Goal: Task Accomplishment & Management: Use online tool/utility

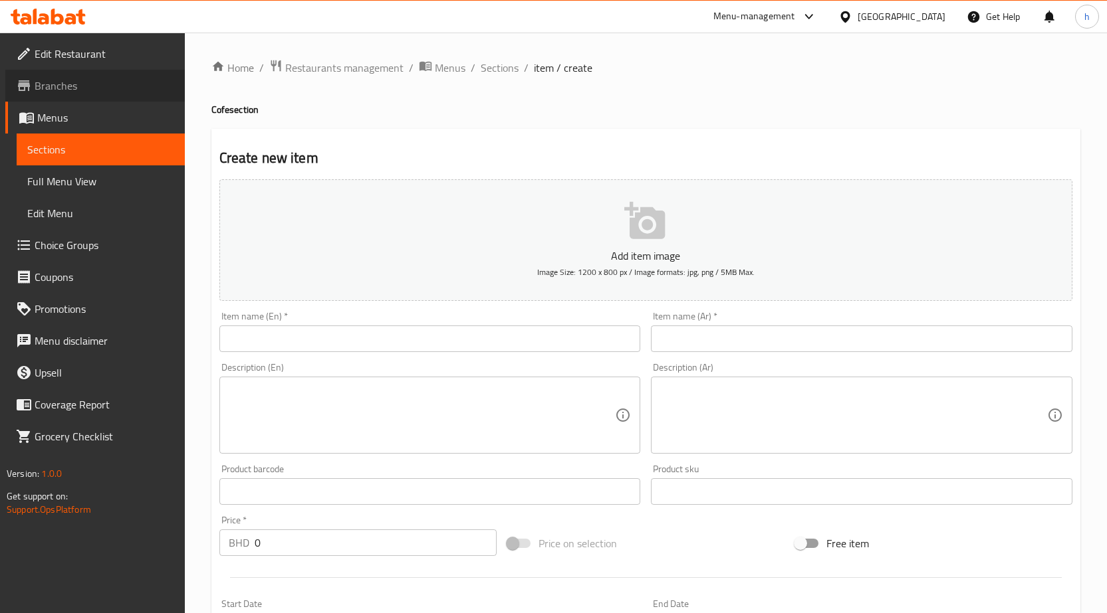
click at [104, 85] on span "Branches" at bounding box center [105, 86] width 140 height 16
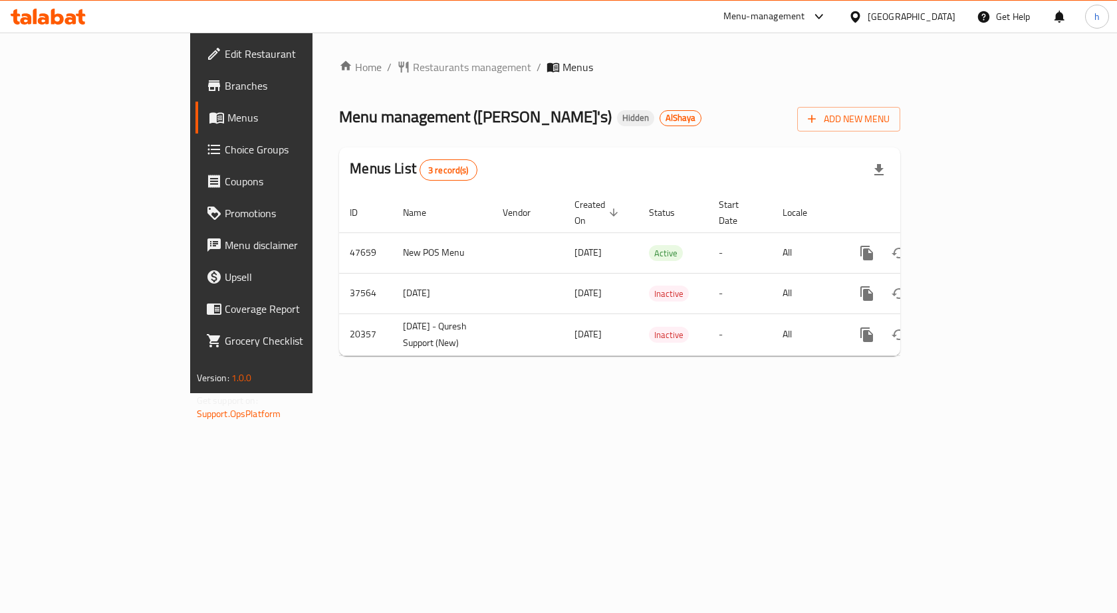
click at [225, 55] on span "Edit Restaurant" at bounding box center [296, 54] width 142 height 16
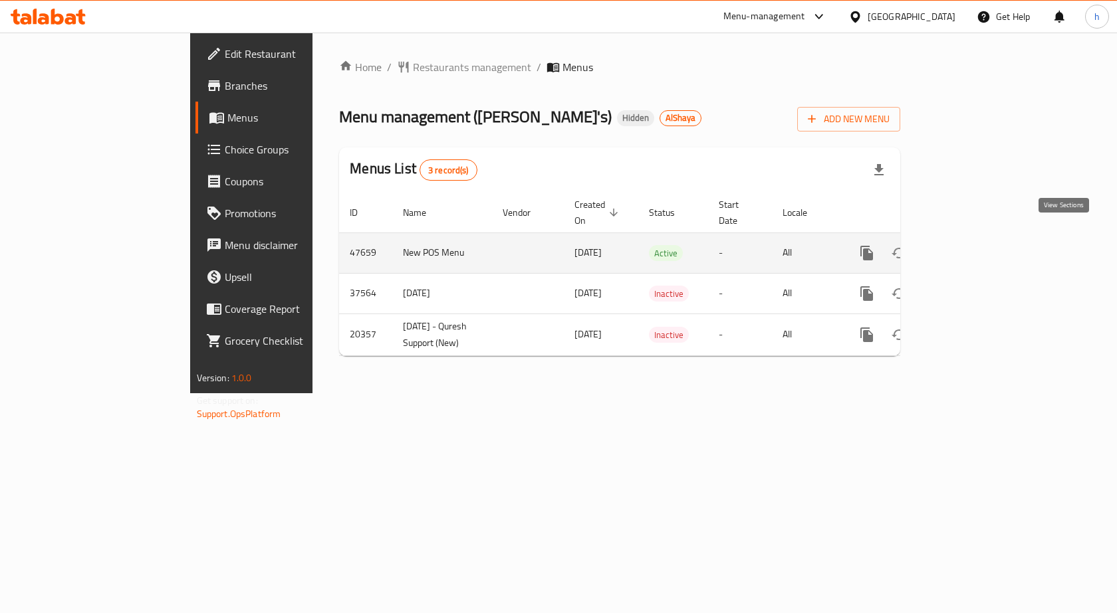
click at [970, 245] on icon "enhanced table" at bounding box center [962, 253] width 16 height 16
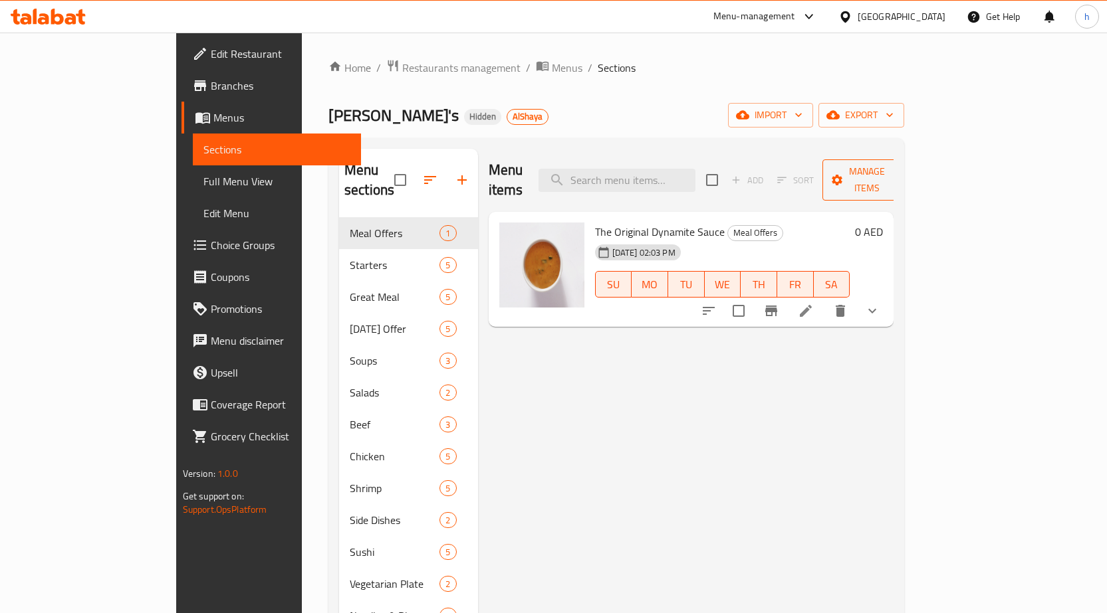
click at [901, 177] on span "Manage items" at bounding box center [867, 180] width 68 height 33
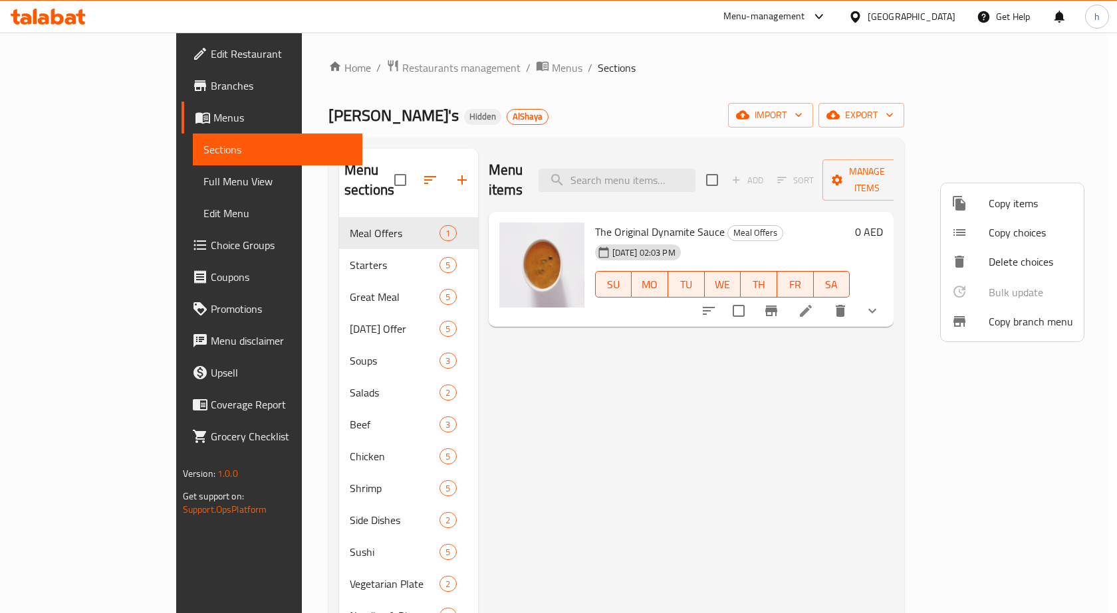
click at [1012, 323] on span "Copy branch menu" at bounding box center [1030, 322] width 84 height 16
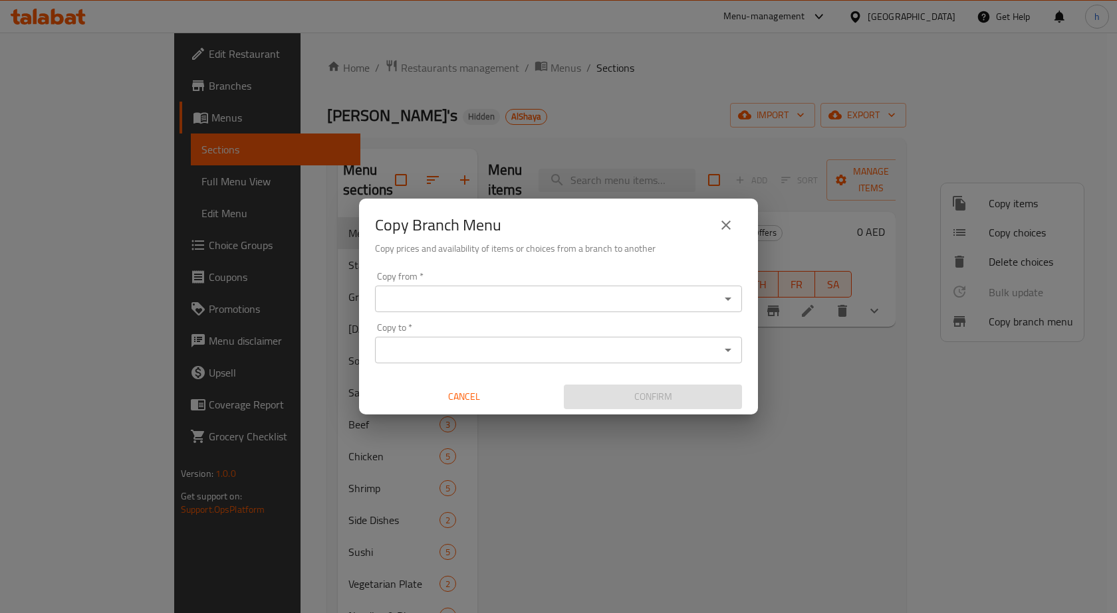
click at [728, 222] on icon "close" at bounding box center [726, 225] width 16 height 16
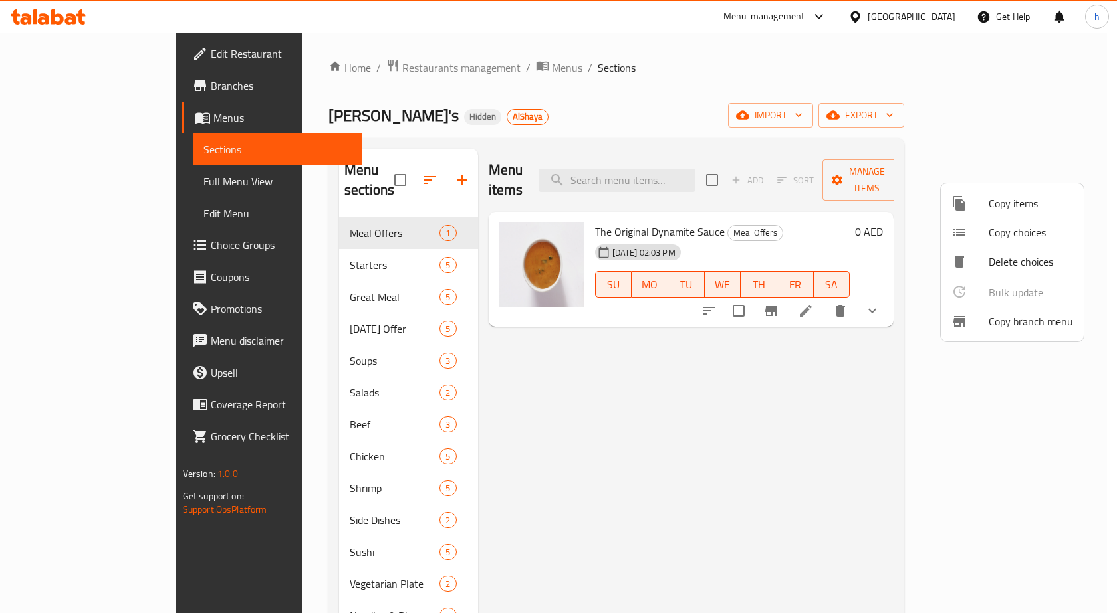
click at [39, 84] on div at bounding box center [558, 306] width 1117 height 613
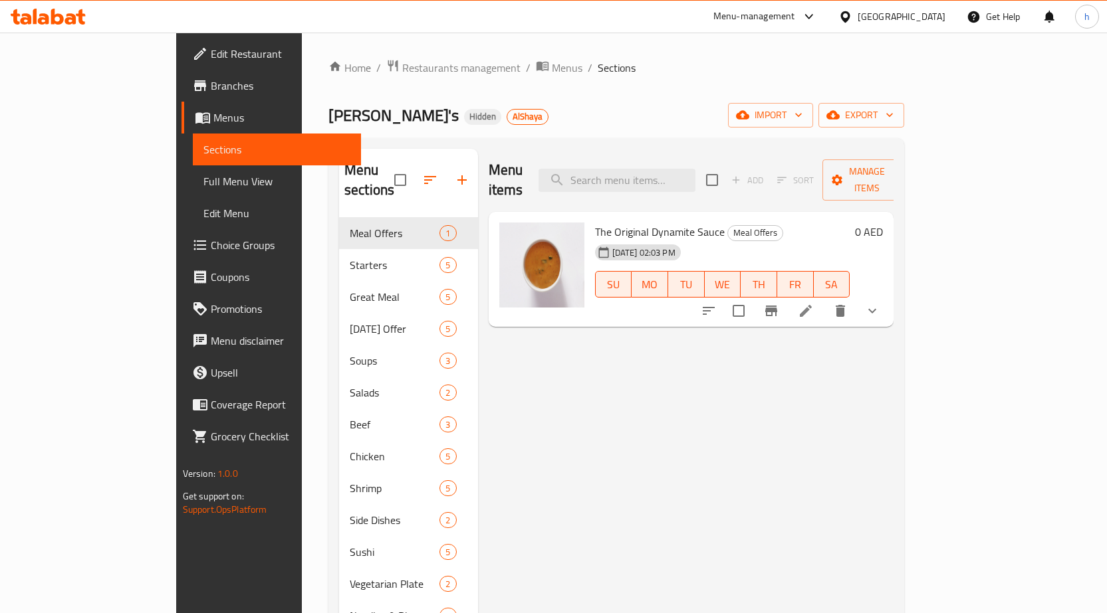
click at [211, 84] on span "Branches" at bounding box center [281, 86] width 140 height 16
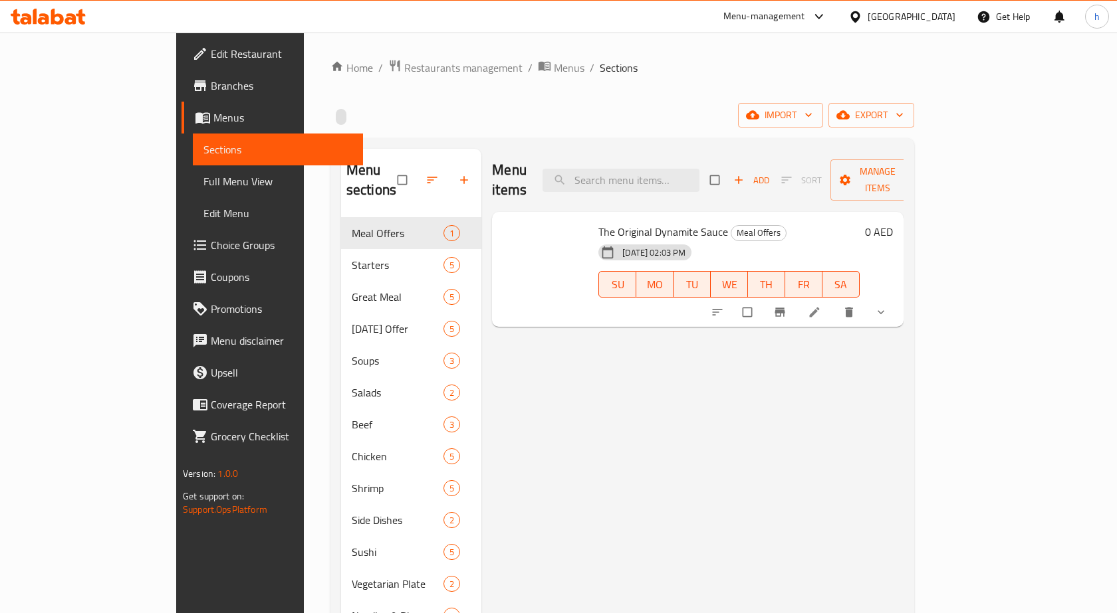
click at [45, 21] on icon at bounding box center [48, 17] width 75 height 16
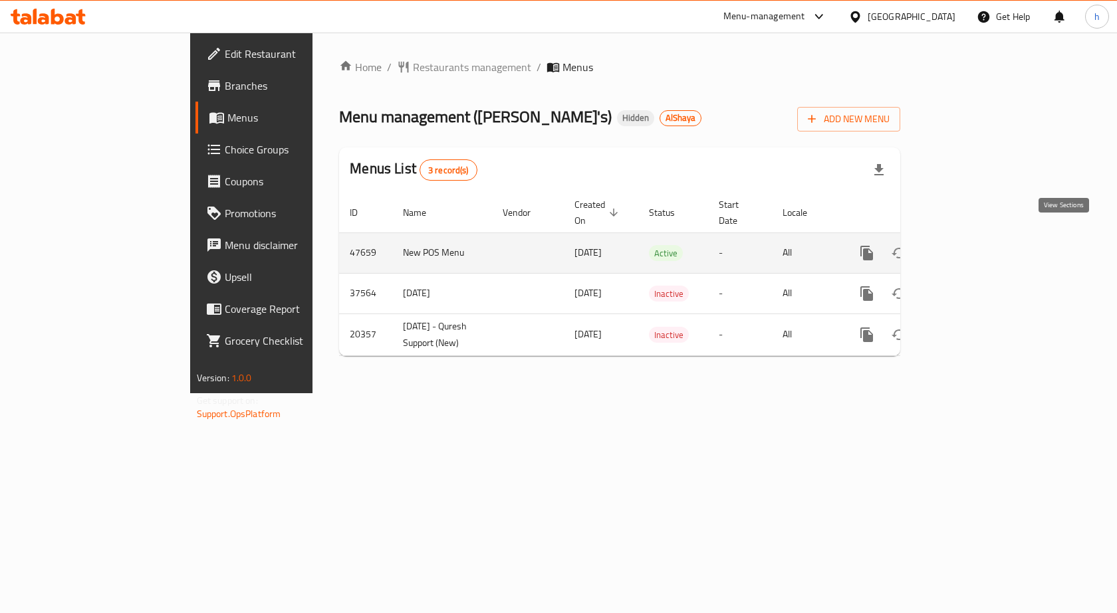
click at [970, 245] on icon "enhanced table" at bounding box center [962, 253] width 16 height 16
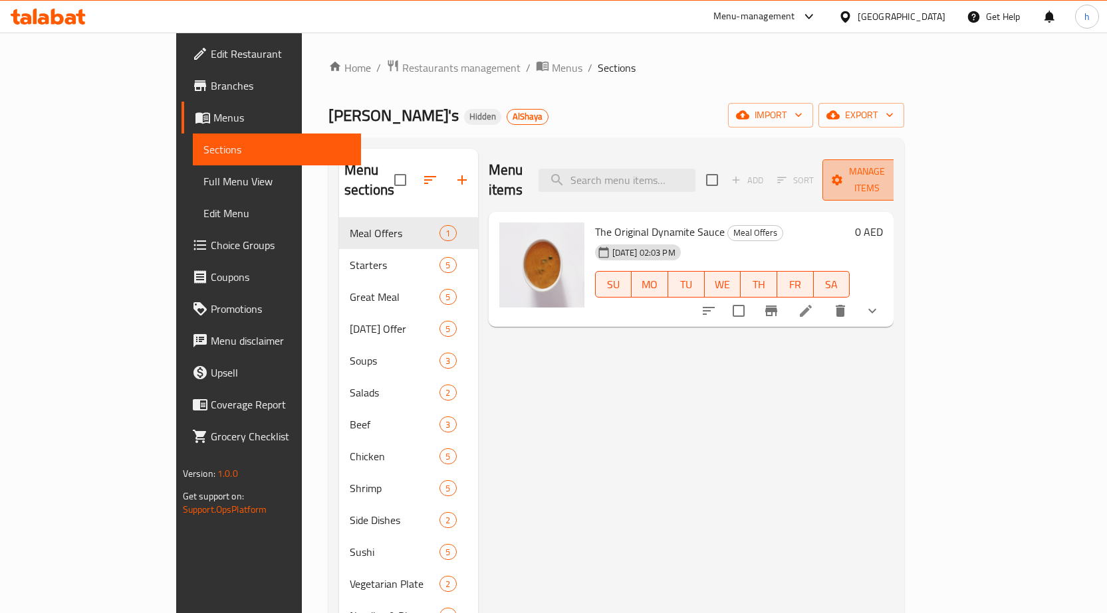
click at [901, 168] on span "Manage items" at bounding box center [867, 180] width 68 height 33
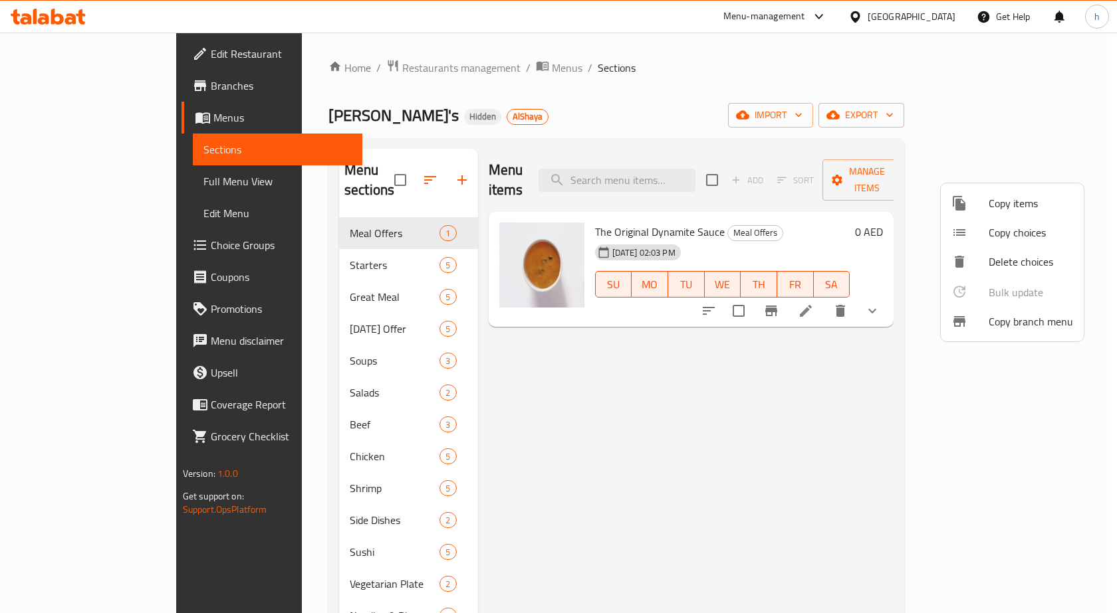
click at [970, 318] on div at bounding box center [969, 322] width 37 height 16
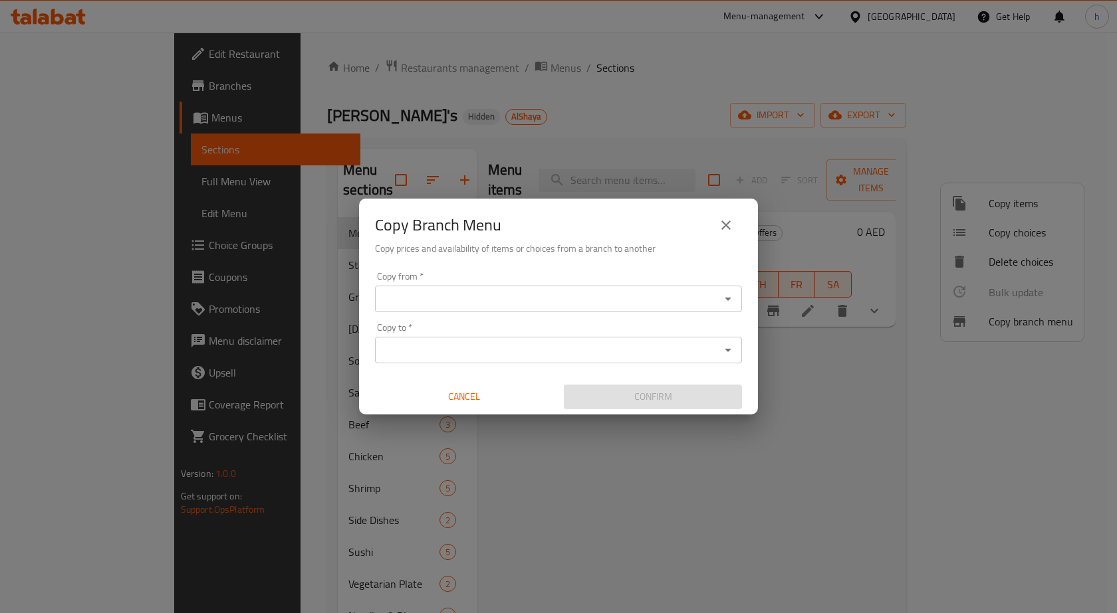
click at [499, 298] on input "Copy from   *" at bounding box center [547, 299] width 337 height 19
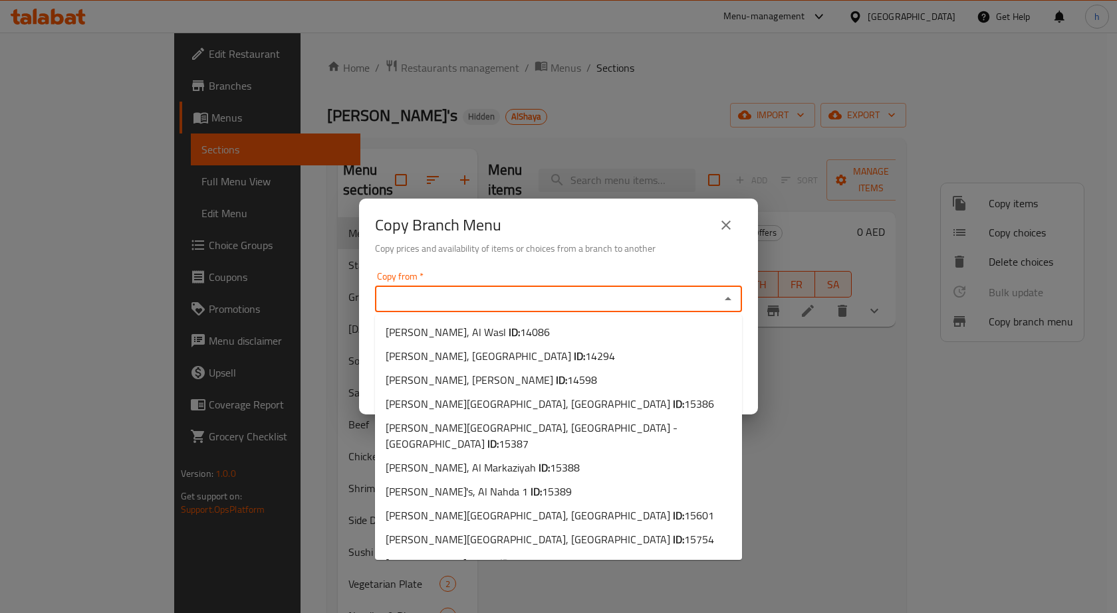
click at [520, 302] on input "Copy from   *" at bounding box center [547, 299] width 337 height 19
paste input "14598"
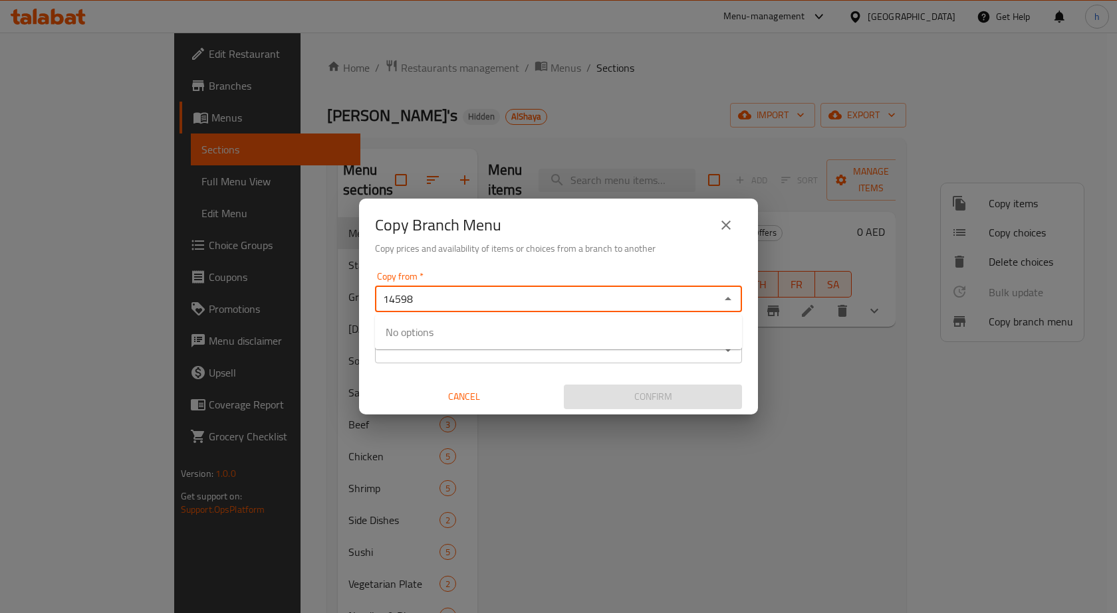
type input "14598"
click at [493, 358] on input "Copy to   *" at bounding box center [547, 350] width 337 height 19
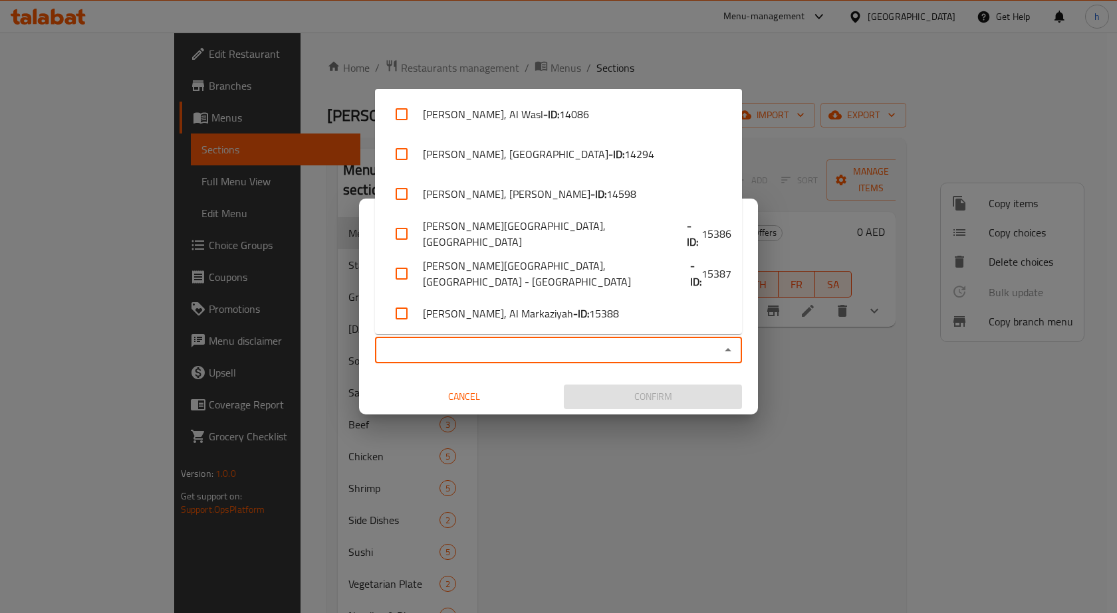
click at [463, 443] on div "Copy Branch Menu Copy prices and availability of items or choices from a branch…" at bounding box center [558, 306] width 1117 height 613
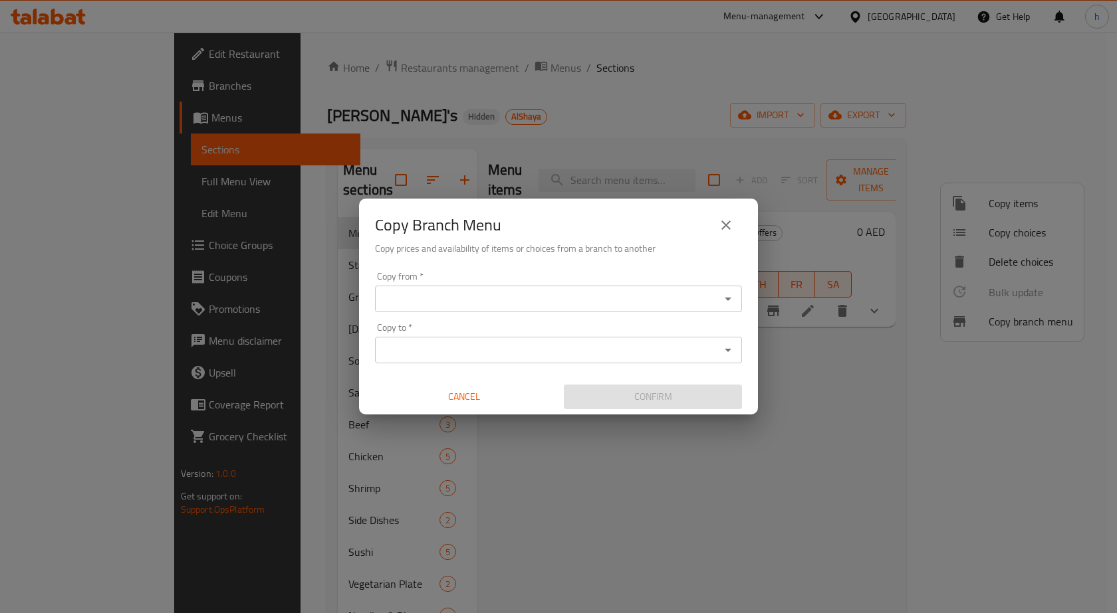
click at [455, 300] on input "Copy from   *" at bounding box center [547, 299] width 337 height 19
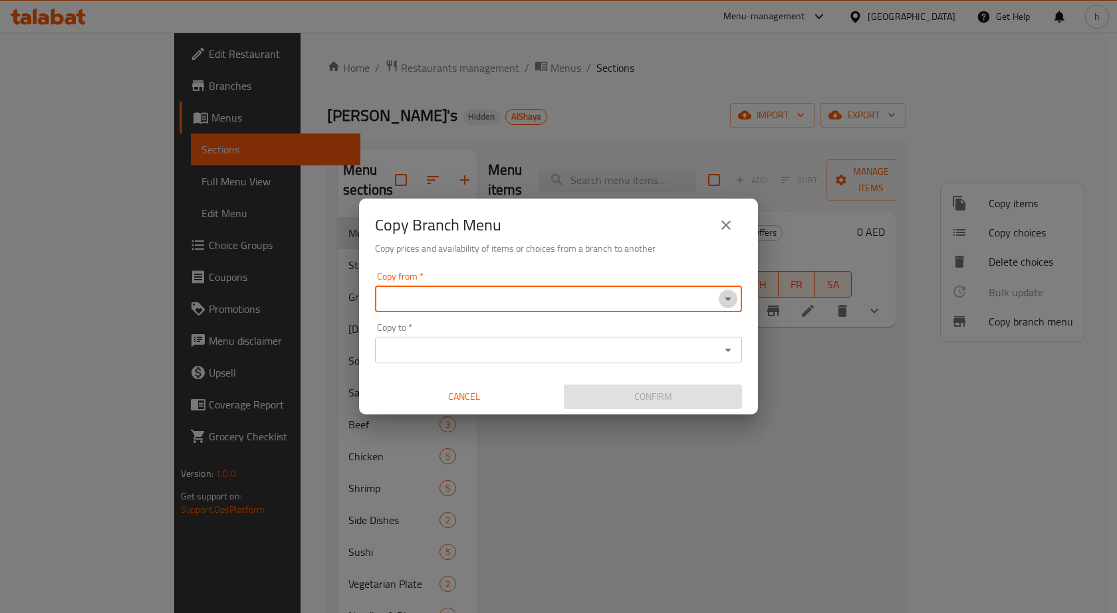
click at [728, 294] on icon "Open" at bounding box center [728, 299] width 16 height 16
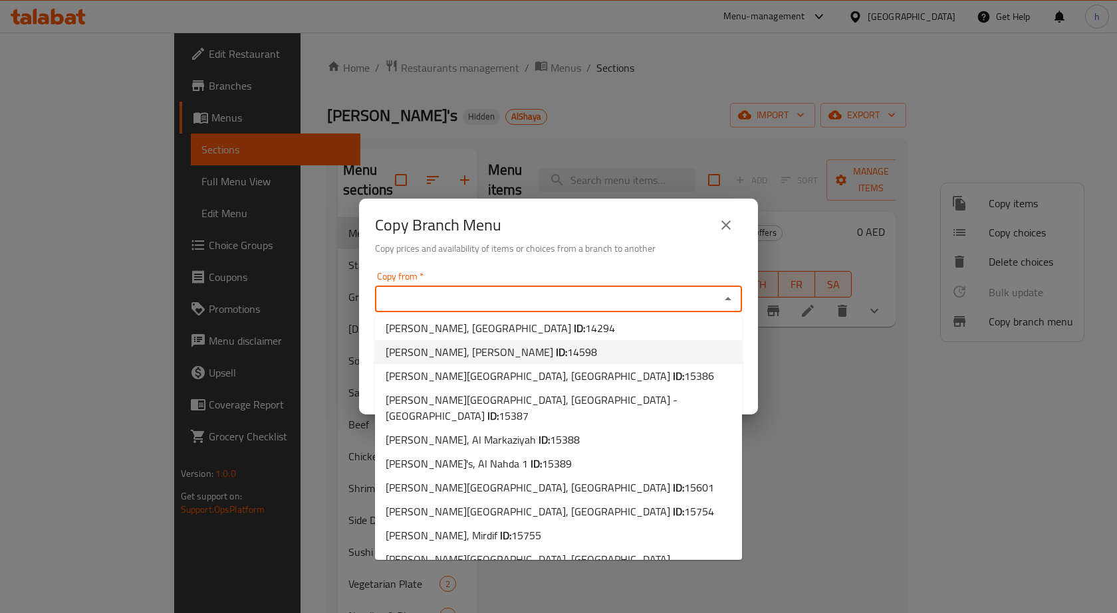
scroll to position [53, 0]
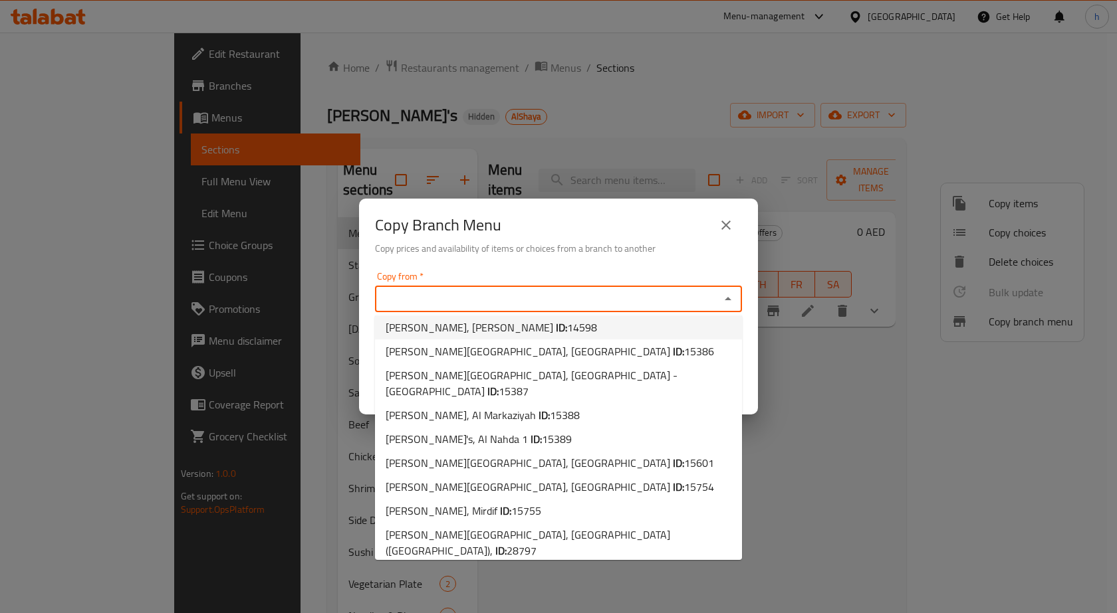
click at [557, 334] on li "P.F. Chang's, Al Manara ID: 14598" at bounding box center [558, 328] width 367 height 24
type input "P.F. Chang's, Al Manara"
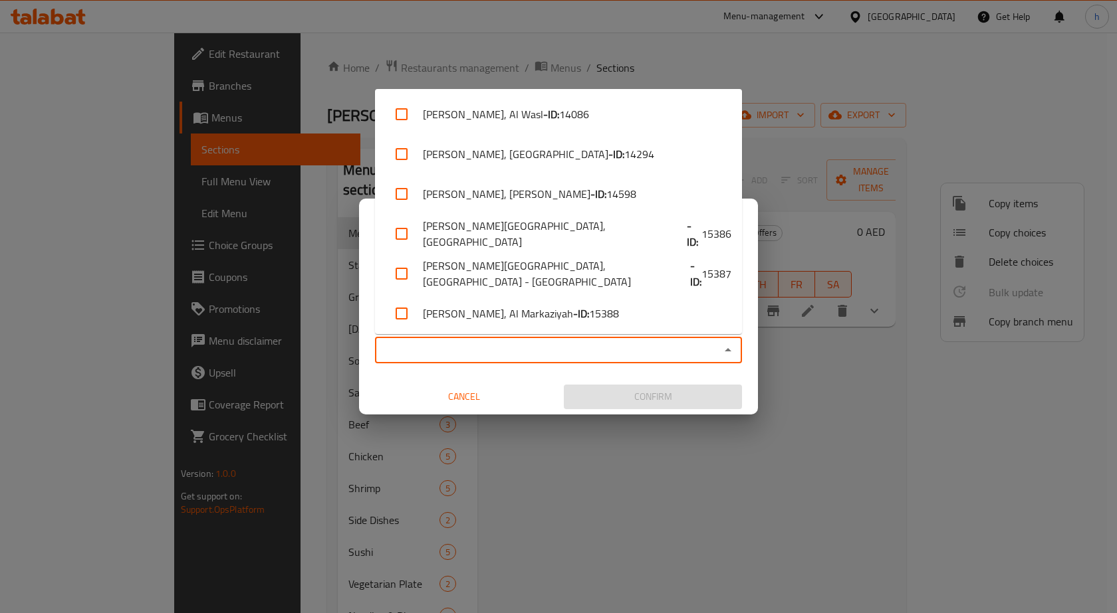
click at [553, 356] on input "Copy to   *" at bounding box center [547, 350] width 337 height 19
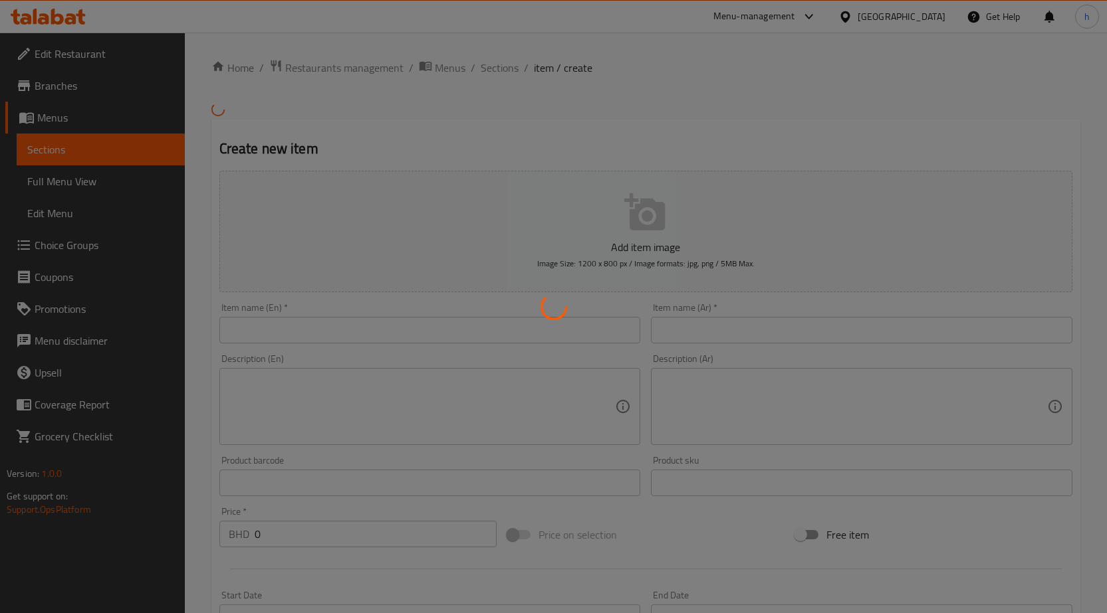
click at [183, 64] on div at bounding box center [553, 306] width 1107 height 613
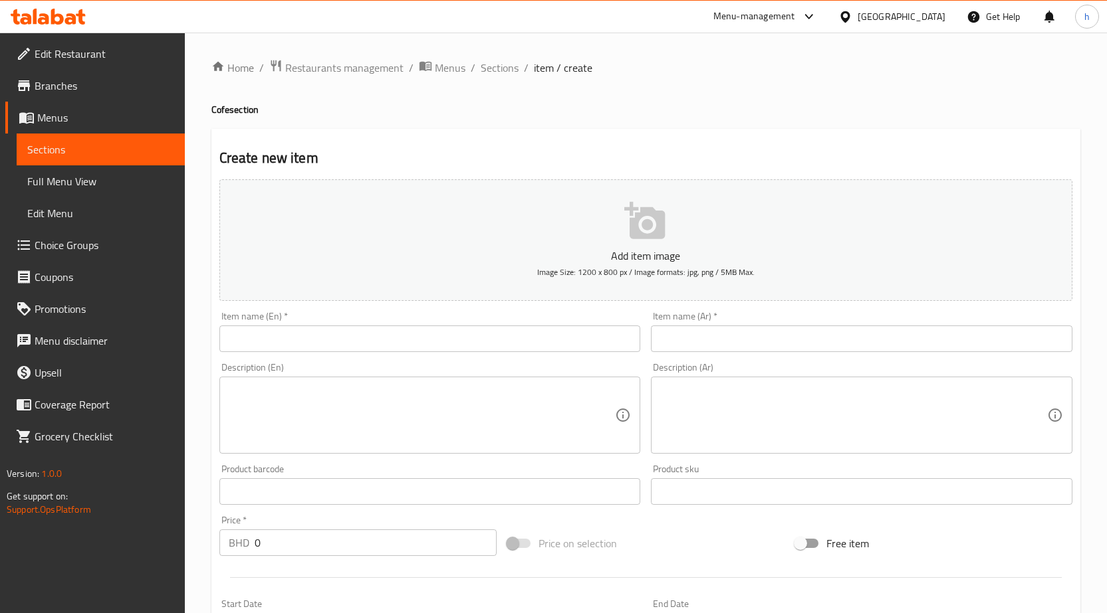
click at [54, 13] on icon at bounding box center [57, 17] width 13 height 16
